Goal: Find specific page/section: Find specific page/section

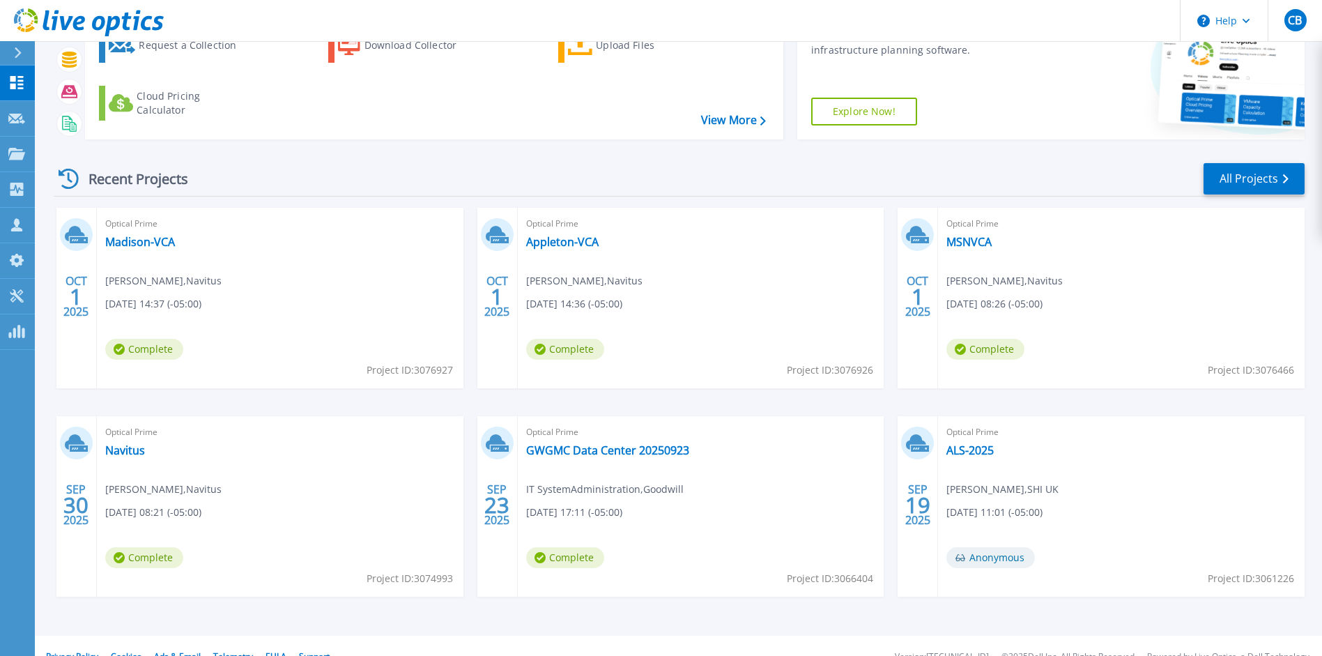
scroll to position [116, 0]
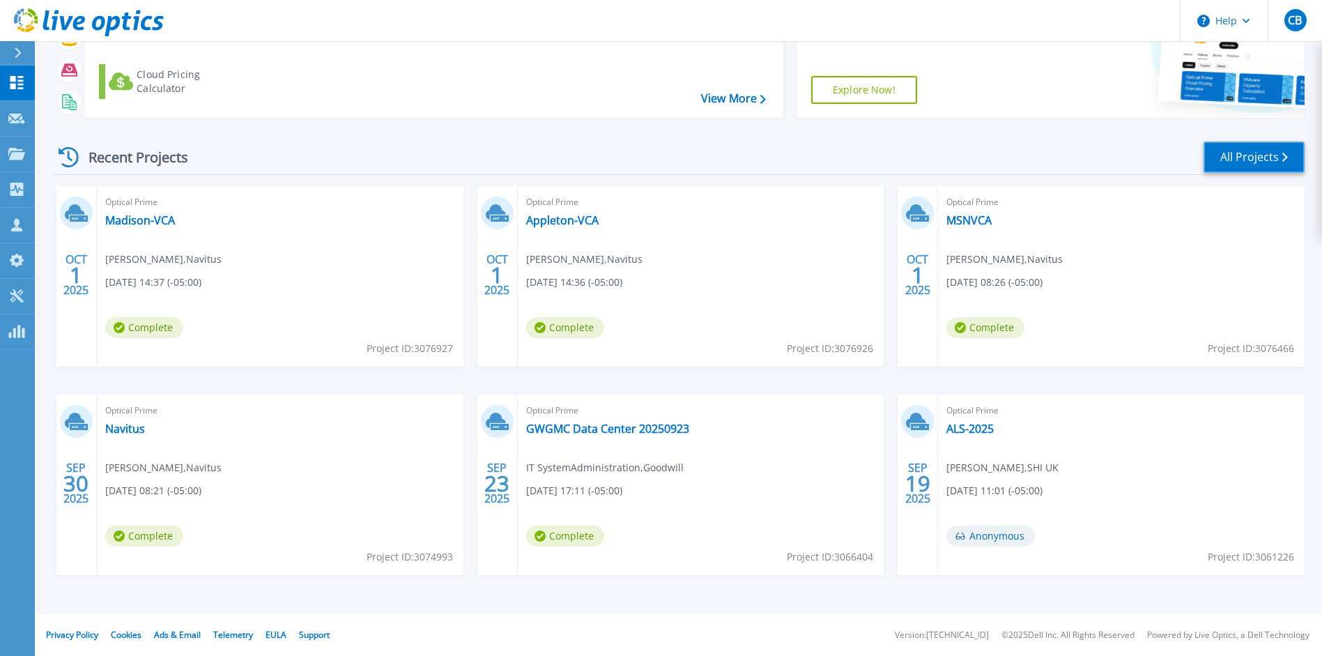
click at [1264, 162] on link "All Projects" at bounding box center [1254, 156] width 101 height 31
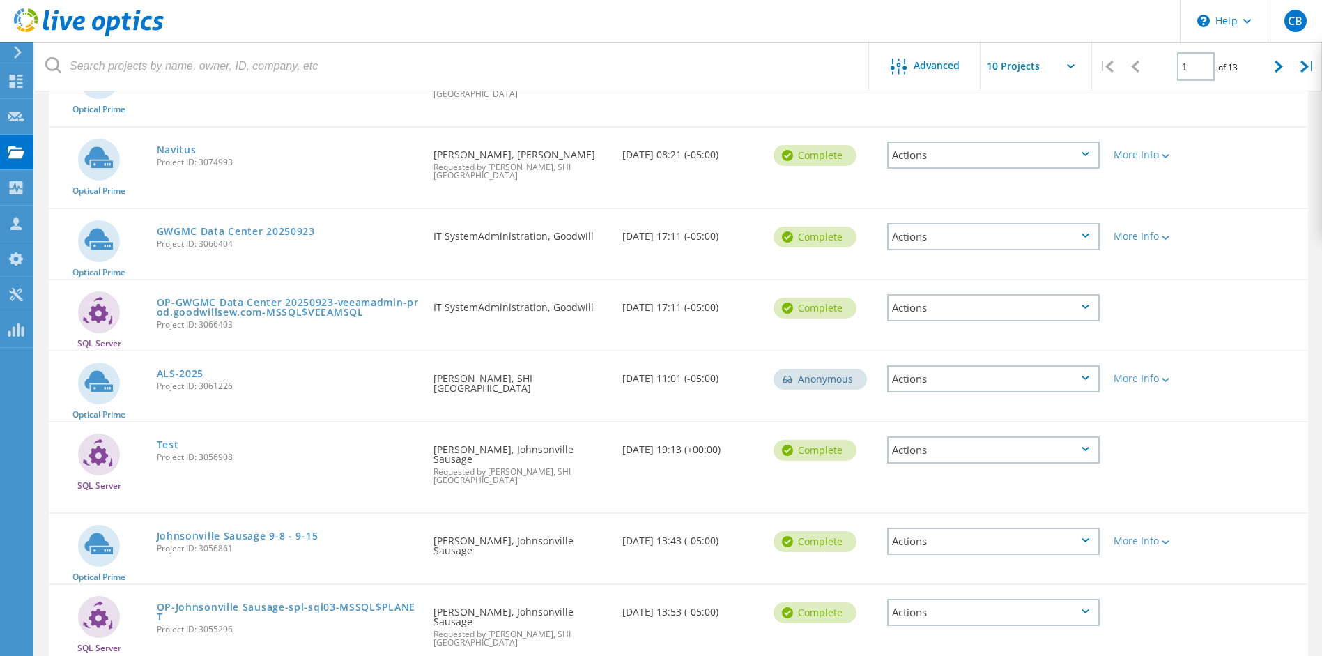
scroll to position [379, 0]
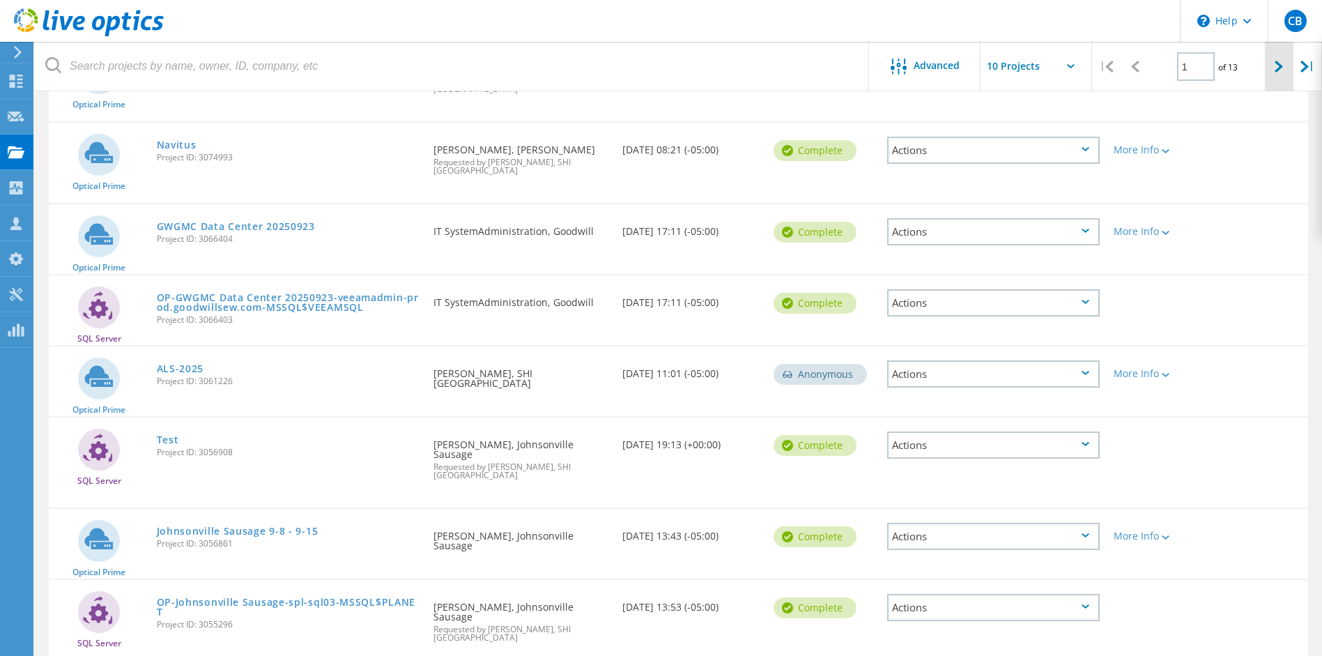
click at [1278, 67] on icon at bounding box center [1279, 67] width 8 height 12
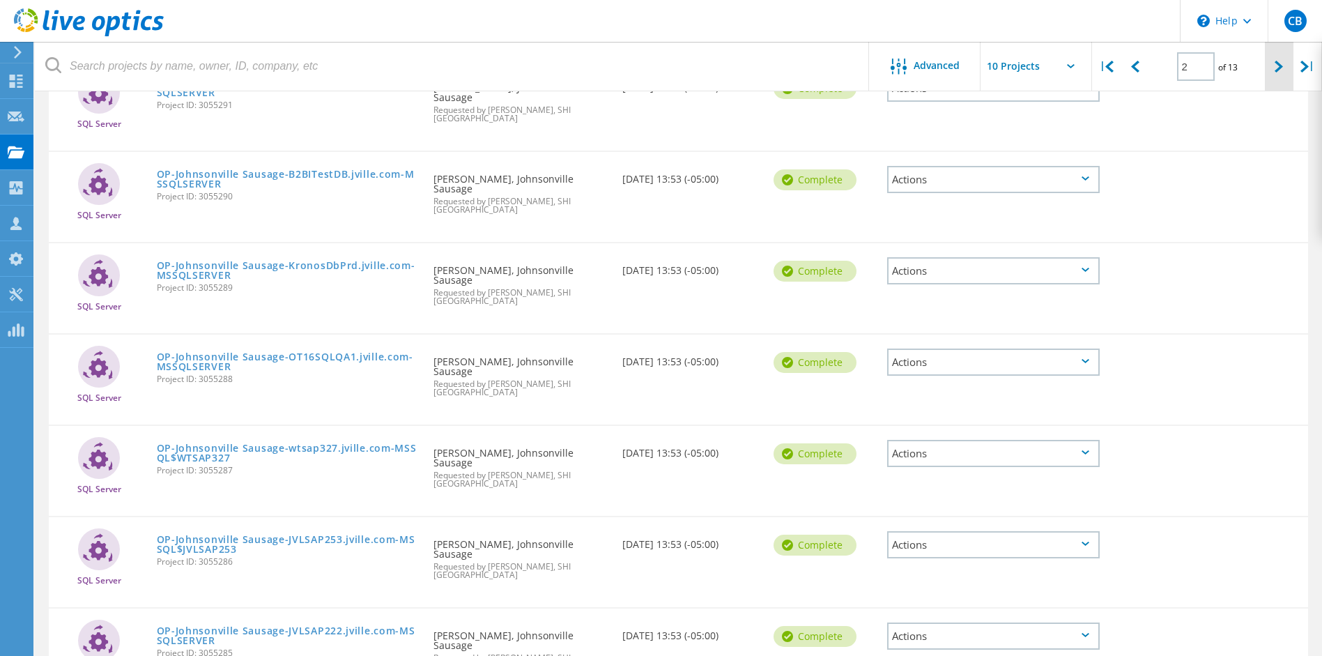
click at [1278, 67] on icon at bounding box center [1279, 67] width 8 height 12
type input "6"
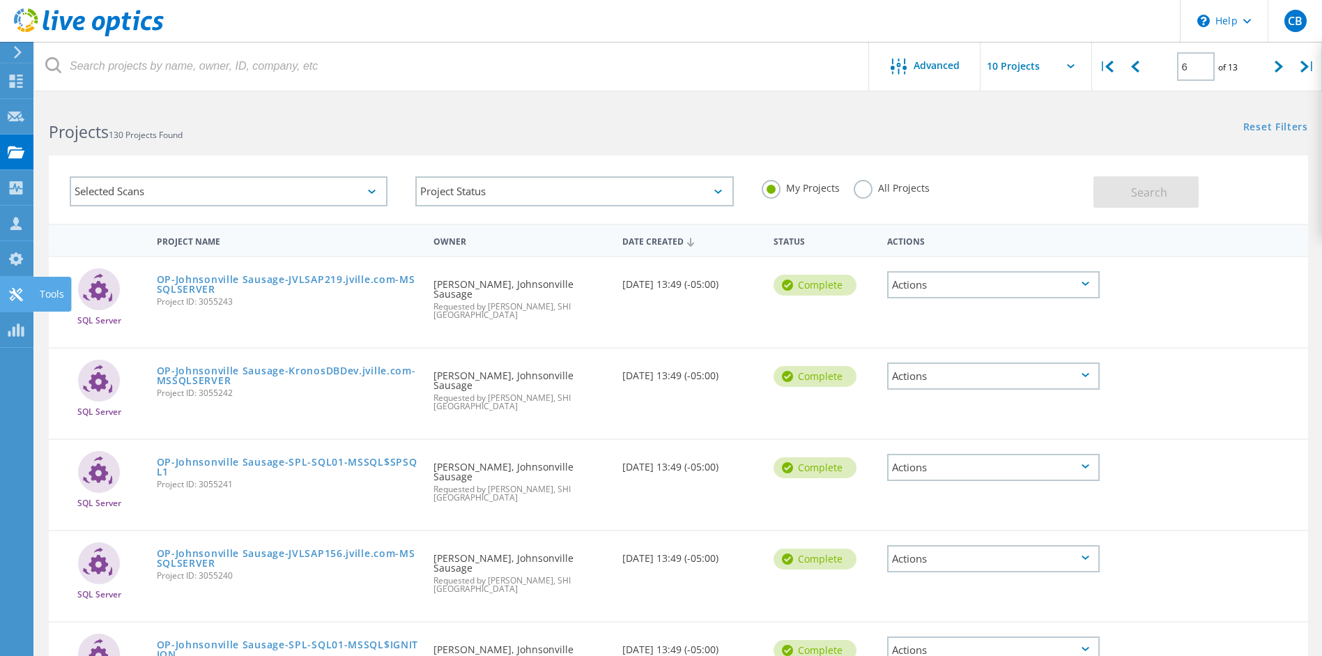
scroll to position [3, 0]
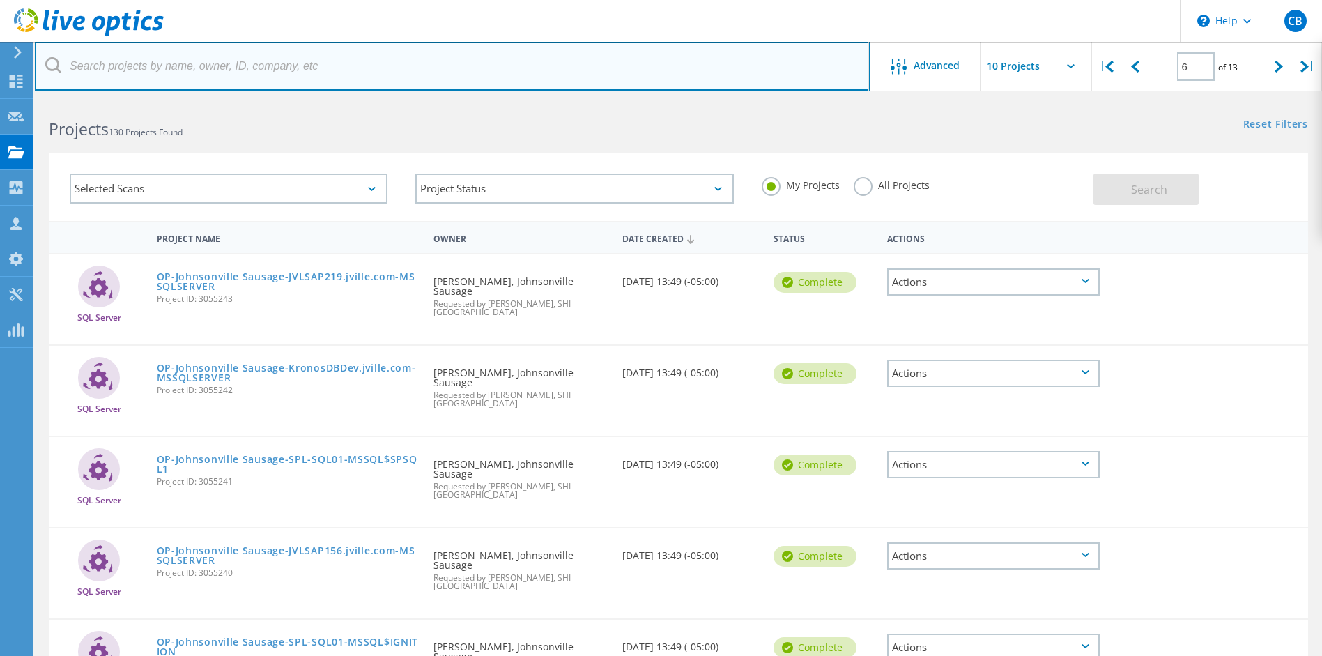
click at [227, 63] on input "text" at bounding box center [452, 66] width 835 height 49
type input "johnsonfinancialgroup"
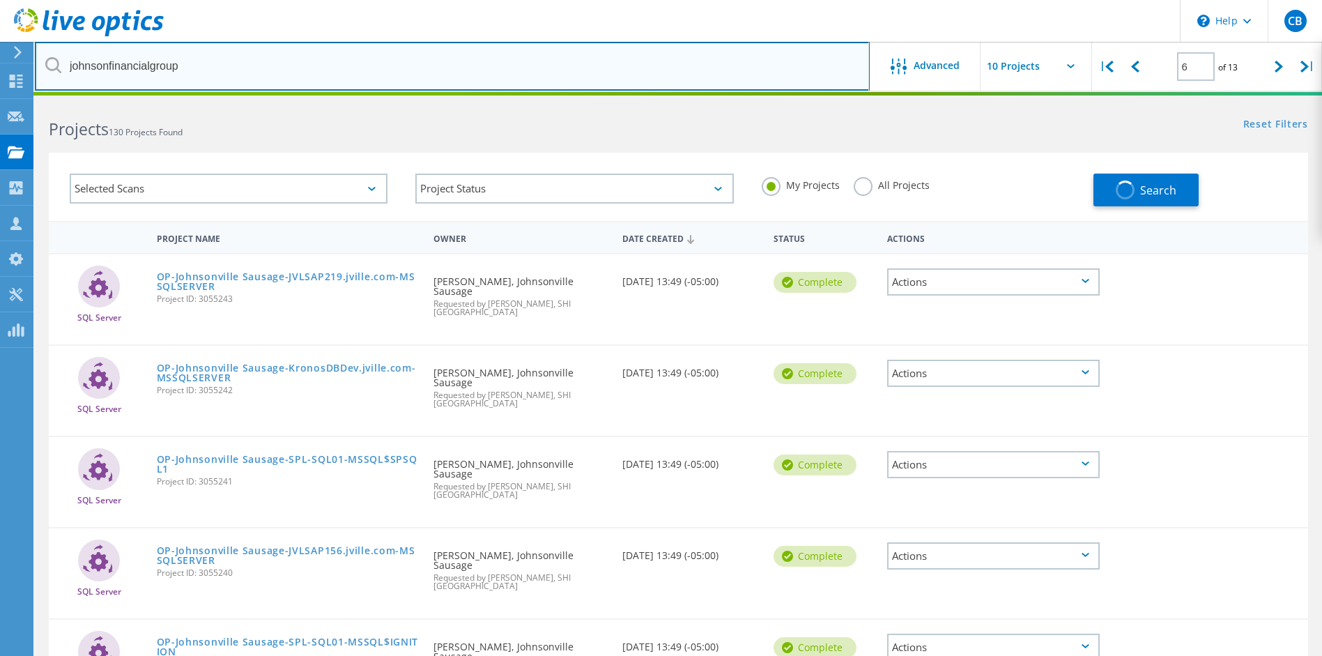
type input "1"
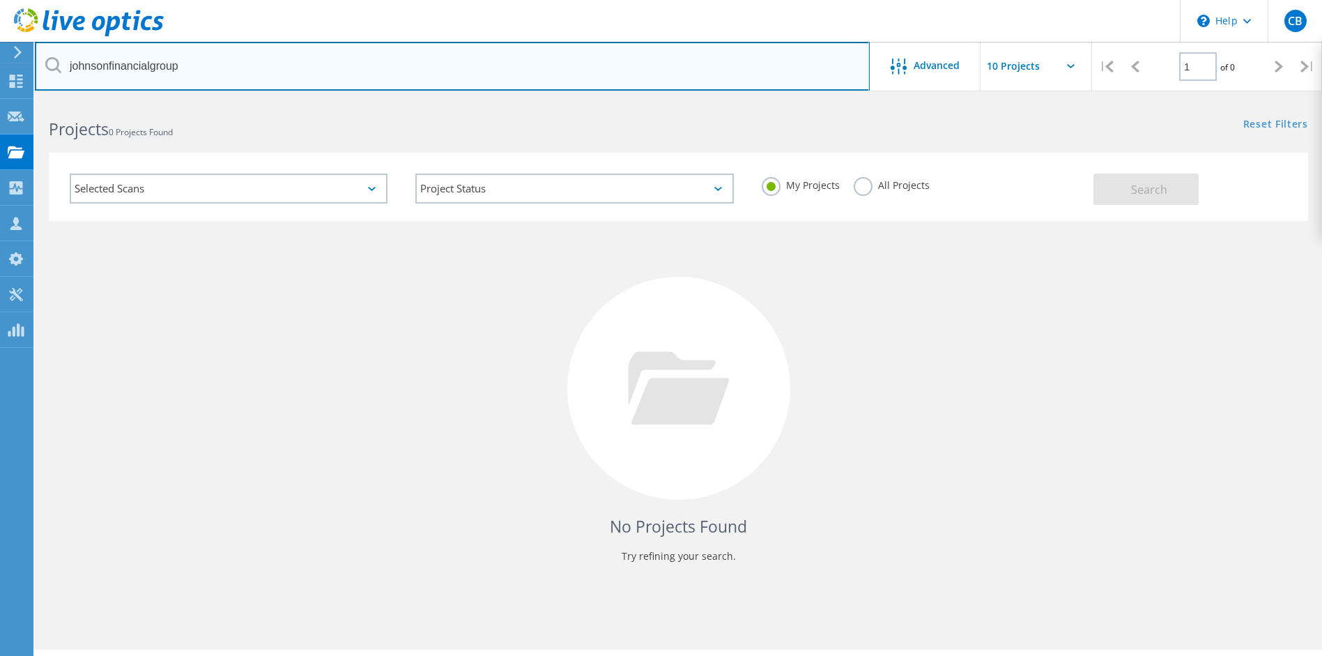
scroll to position [6, 0]
type input "[DOMAIN_NAME]"
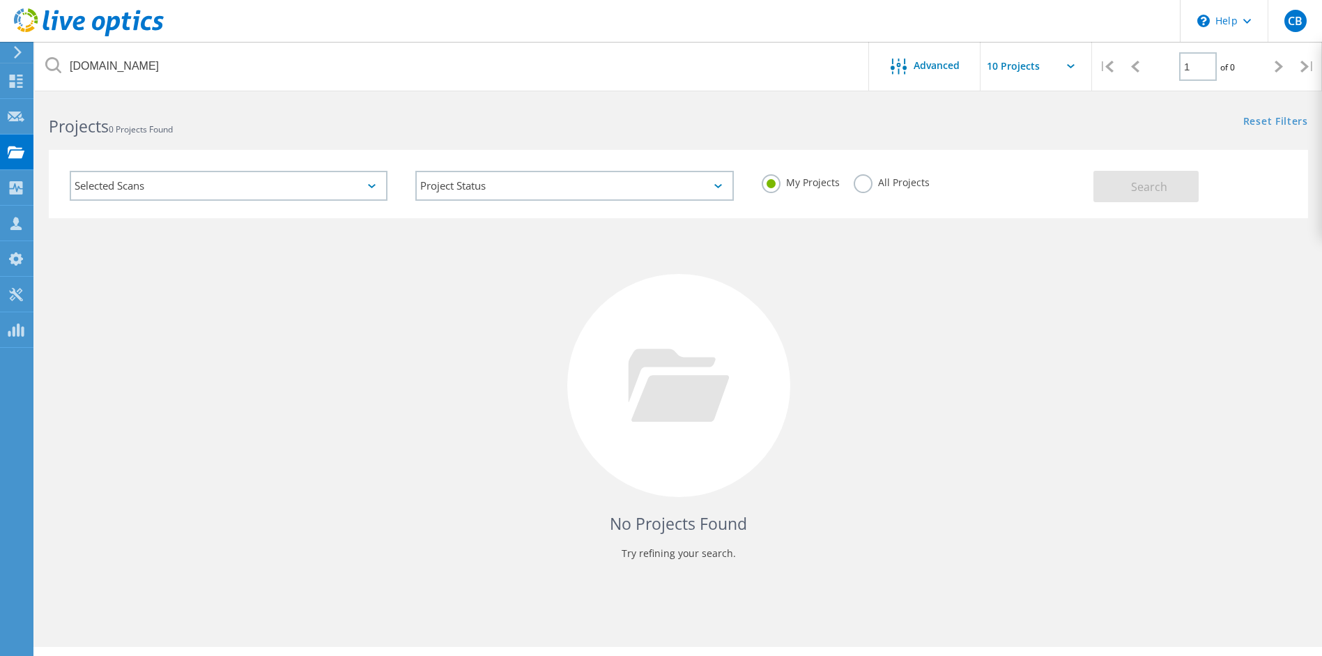
click at [343, 183] on div "Selected Scans" at bounding box center [229, 186] width 318 height 30
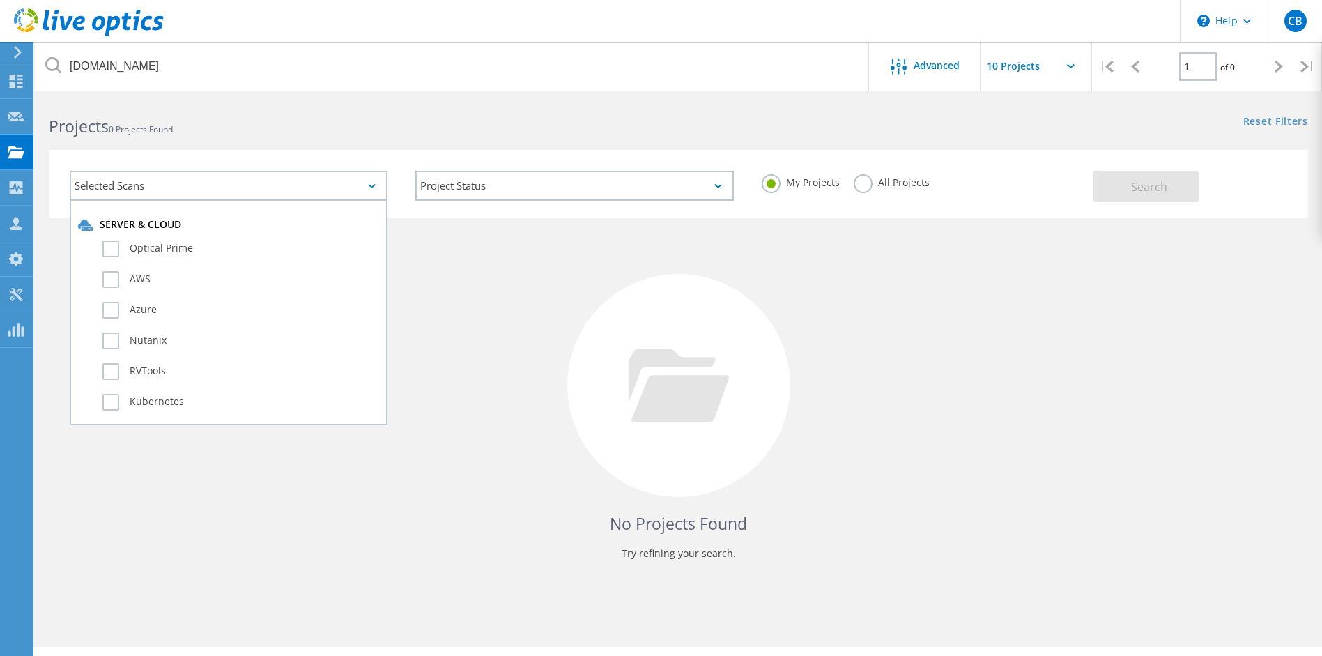
click at [345, 183] on div "Selected Scans" at bounding box center [229, 186] width 318 height 30
